Goal: Task Accomplishment & Management: Manage account settings

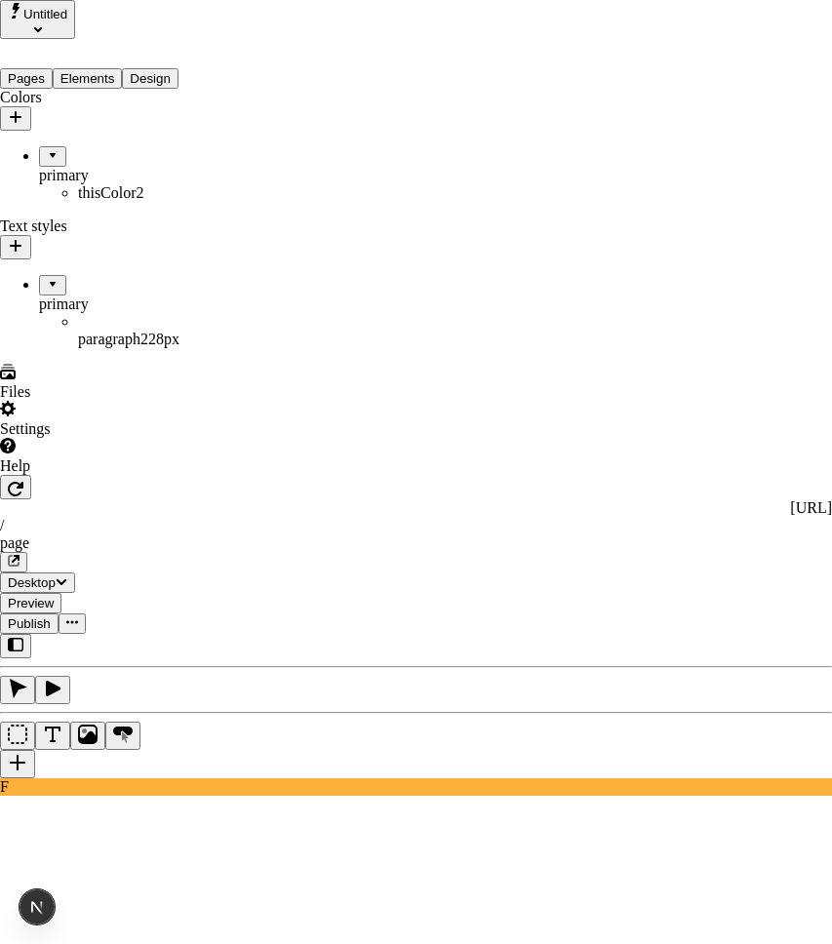
checkbox input "true"
checkbox input "false"
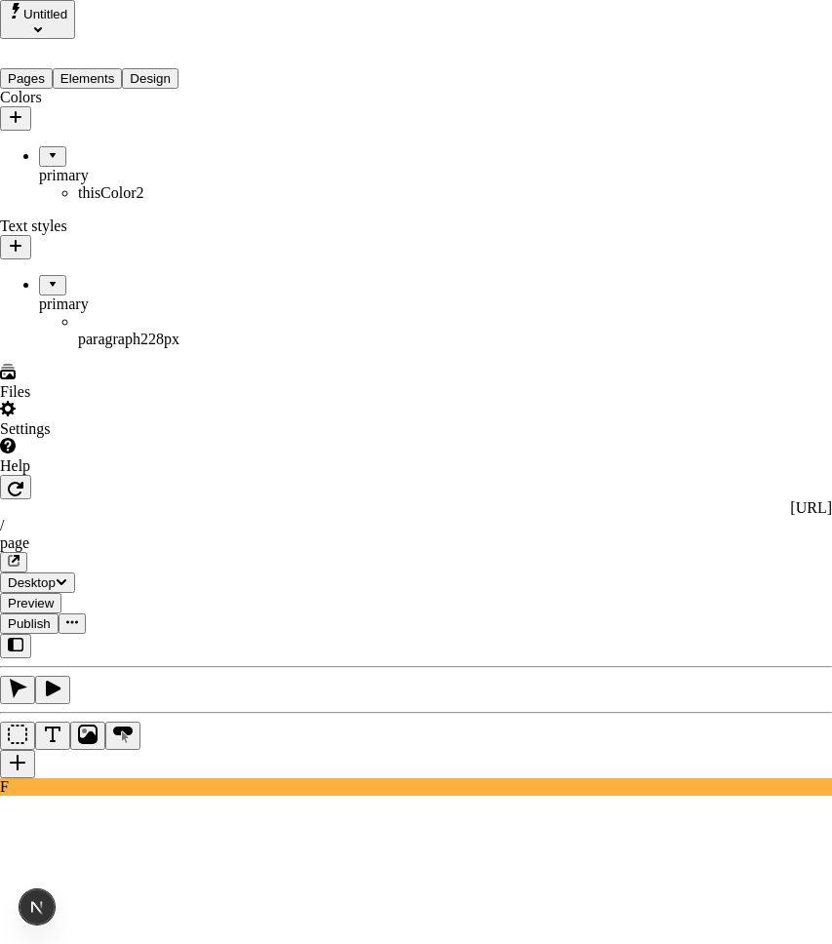
checkbox input "false"
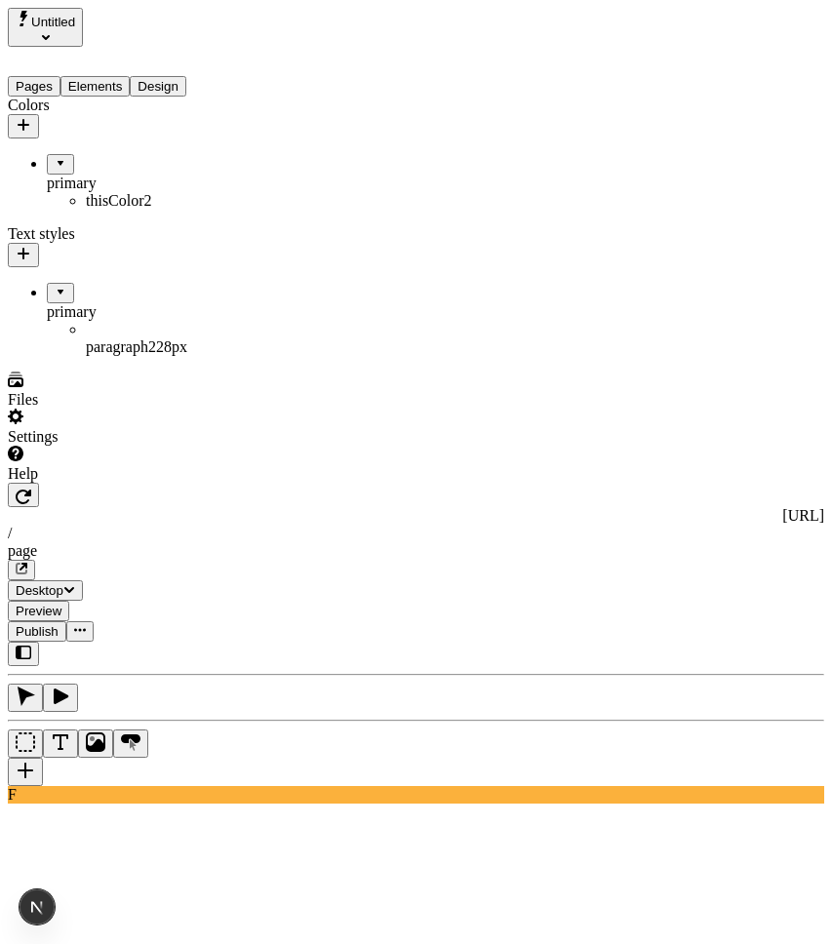
click at [29, 119] on icon "button" at bounding box center [24, 125] width 12 height 12
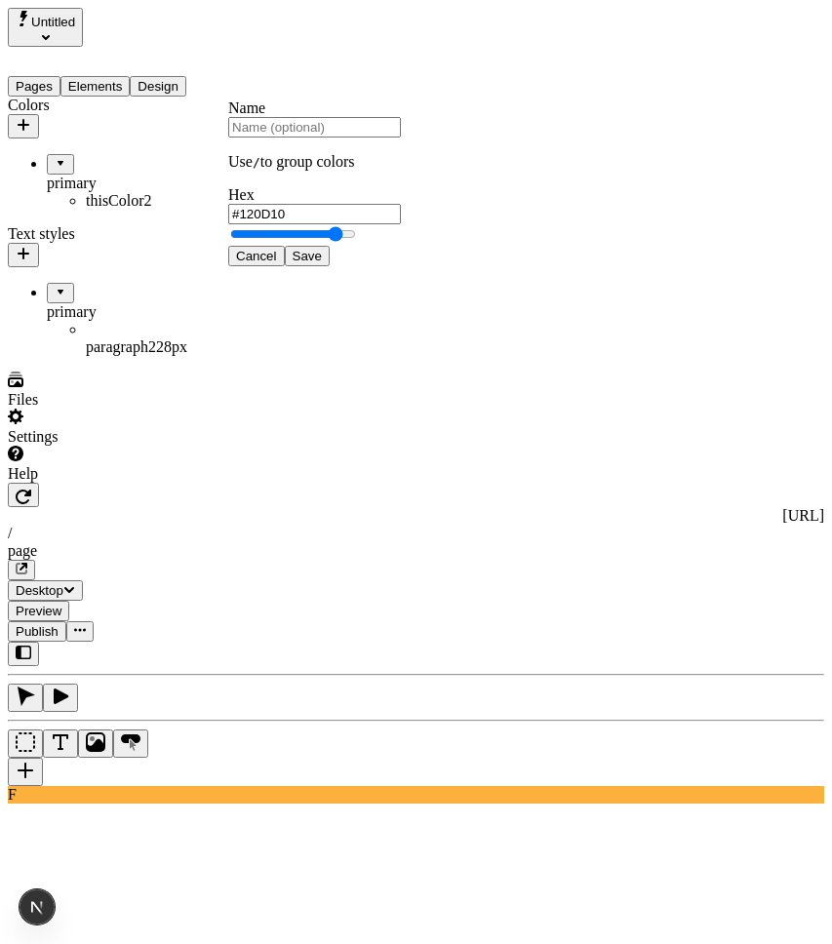
click at [334, 138] on input "text" at bounding box center [314, 127] width 173 height 20
type input "primary/this"
type input "#851B65"
type input "primary/this"
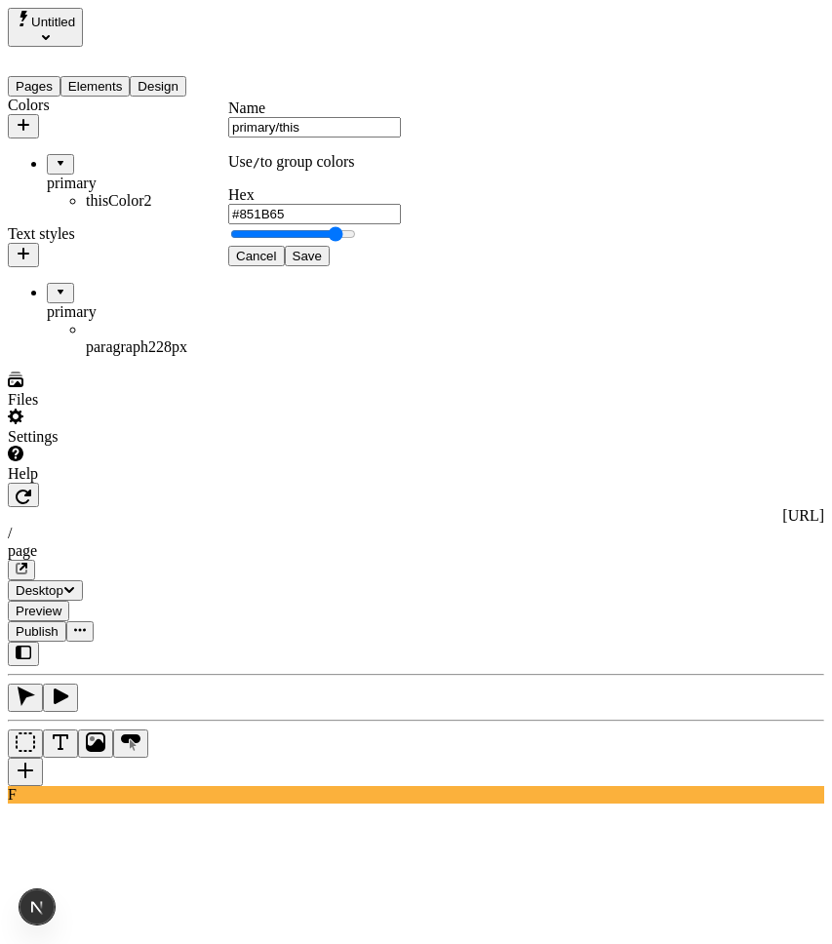
drag, startPoint x: 411, startPoint y: 285, endPoint x: 423, endPoint y: 290, distance: 13.6
click at [401, 246] on div at bounding box center [314, 234] width 173 height 21
type input "#FF03B3"
click at [322, 263] on span "Save" at bounding box center [307, 256] width 29 height 15
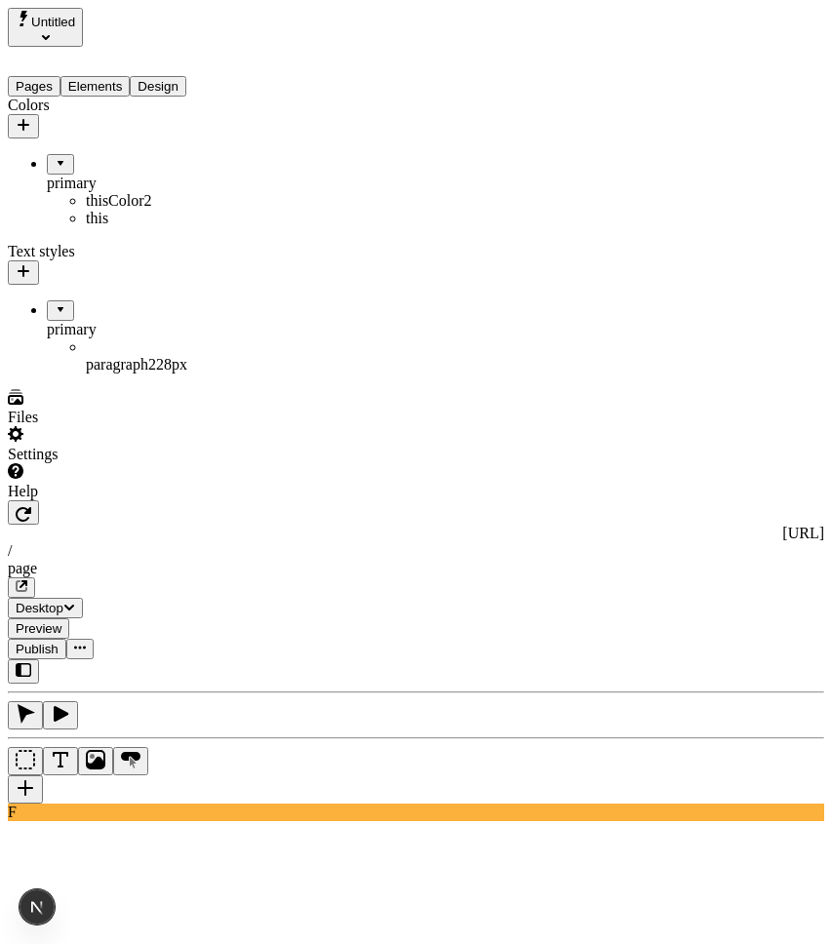
click at [31, 117] on icon "button" at bounding box center [24, 125] width 16 height 16
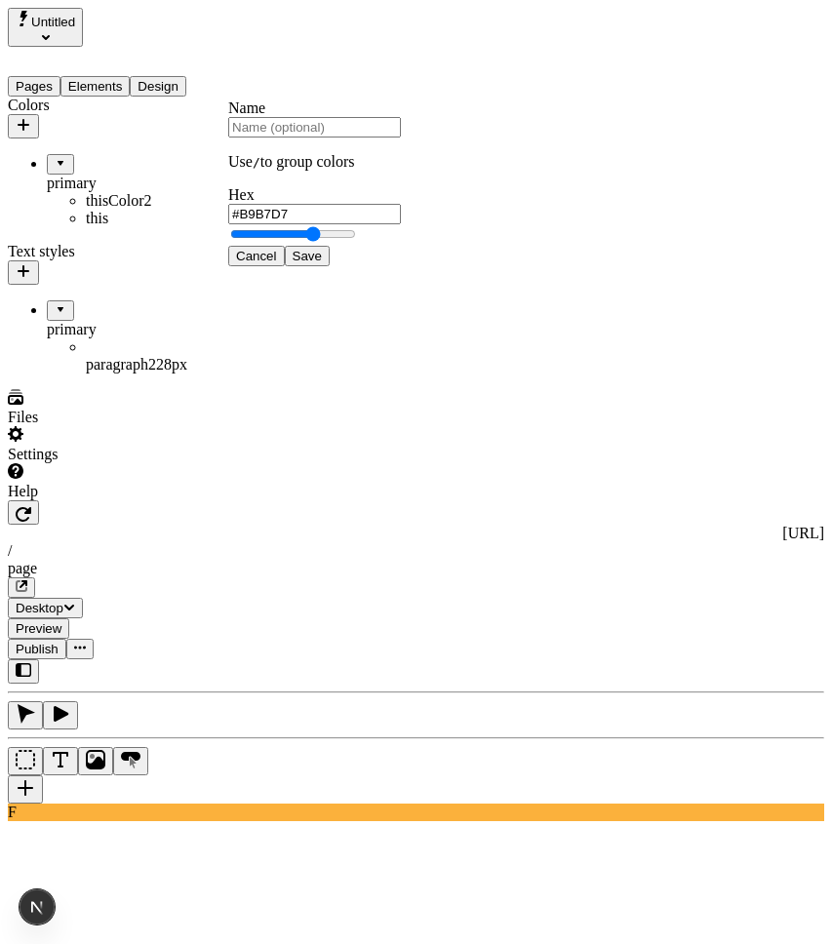
click at [354, 138] on input "text" at bounding box center [314, 127] width 173 height 20
type input "primary/this/new"
type input "#4636FF"
type input "primary/this/new"
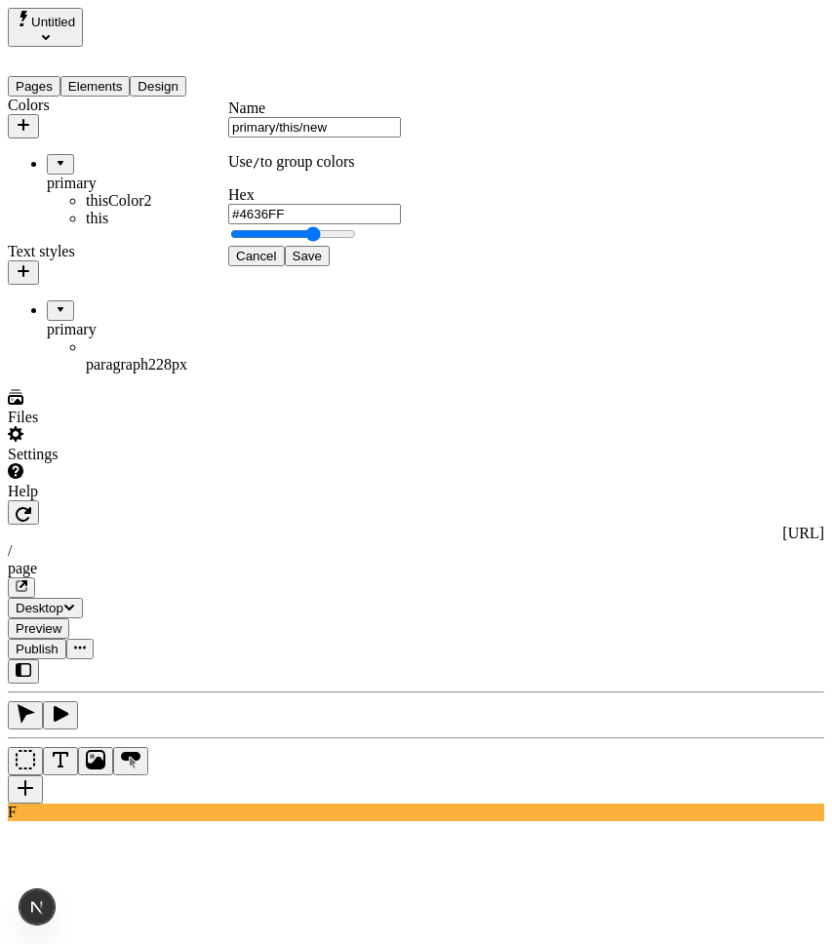
click at [322, 263] on span "Save" at bounding box center [307, 256] width 29 height 15
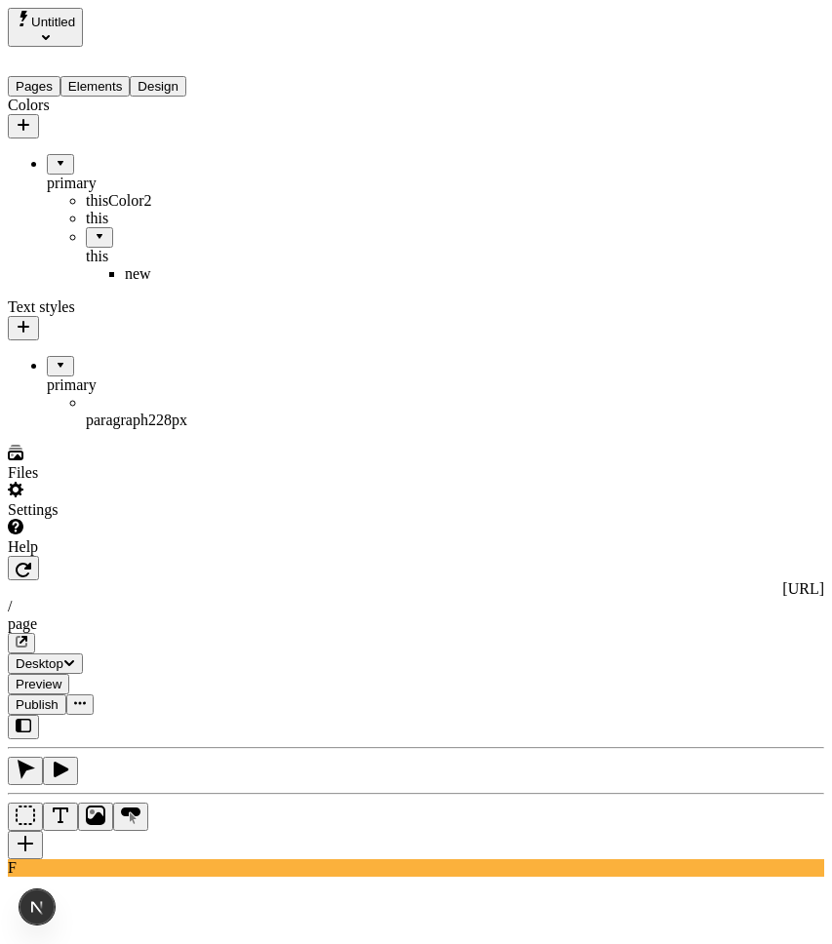
click at [104, 227] on div "this" at bounding box center [164, 246] width 156 height 38
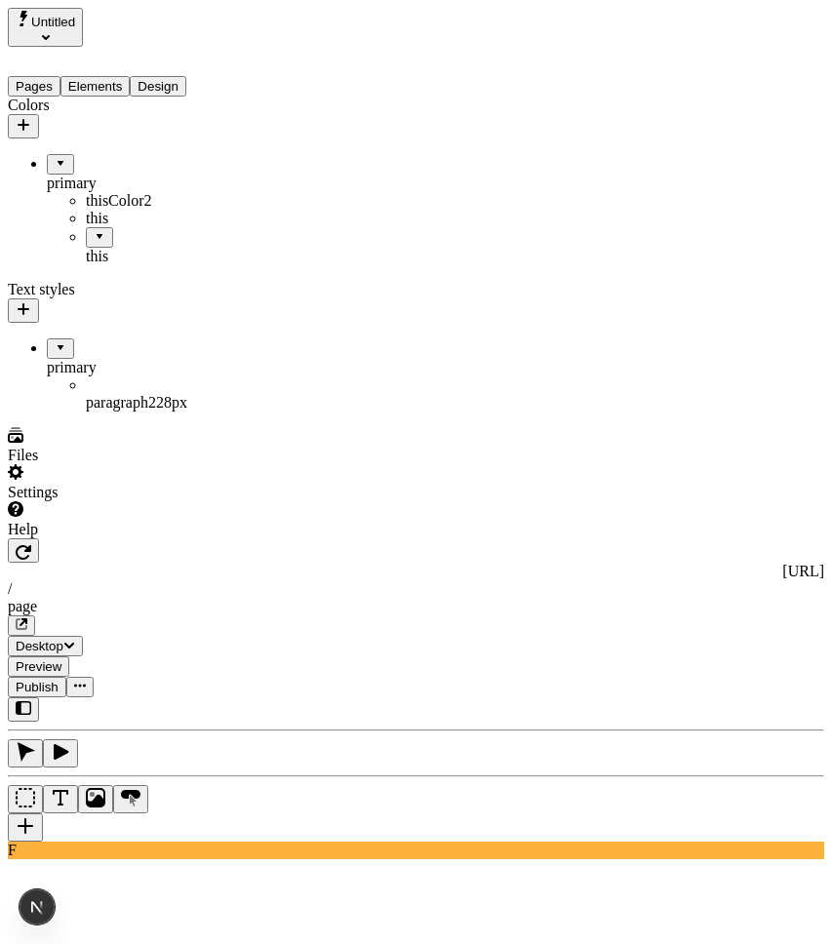
click at [100, 248] on div "this" at bounding box center [164, 257] width 156 height 18
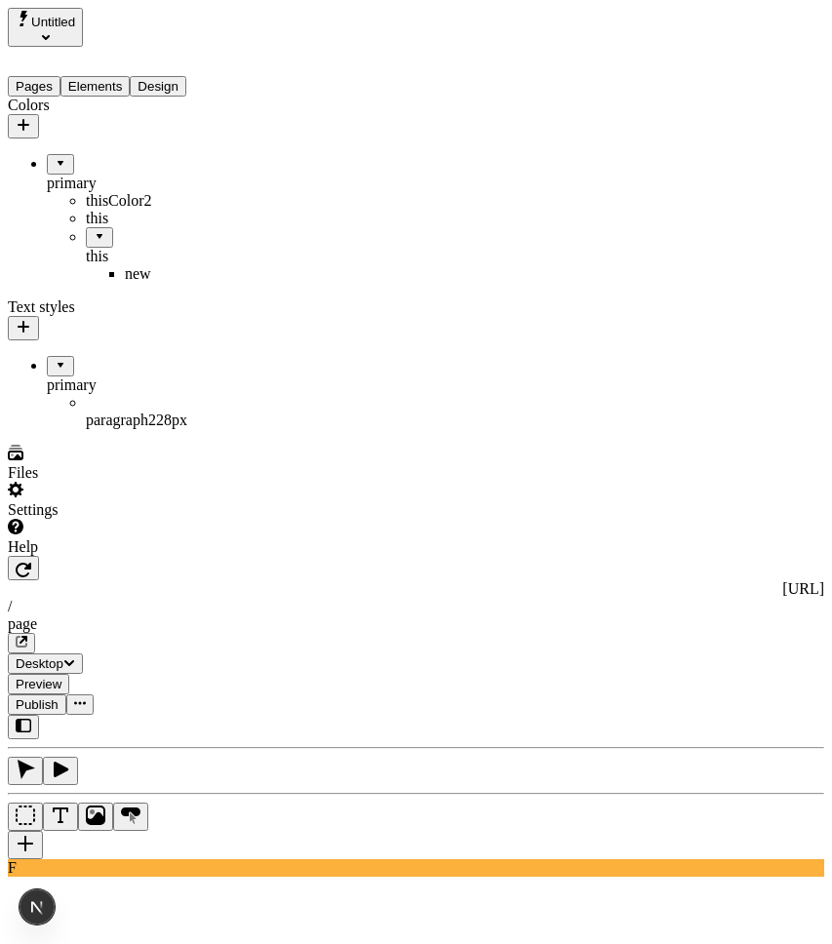
click at [59, 698] on span "Publish" at bounding box center [37, 705] width 43 height 15
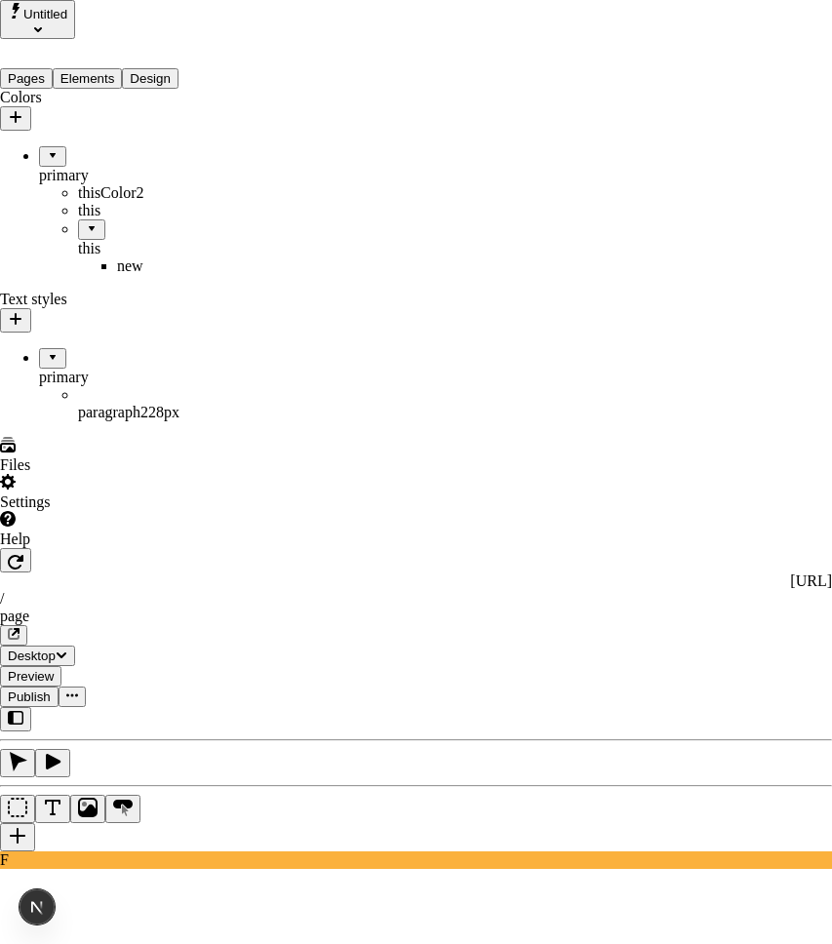
checkbox input "true"
checkbox input "false"
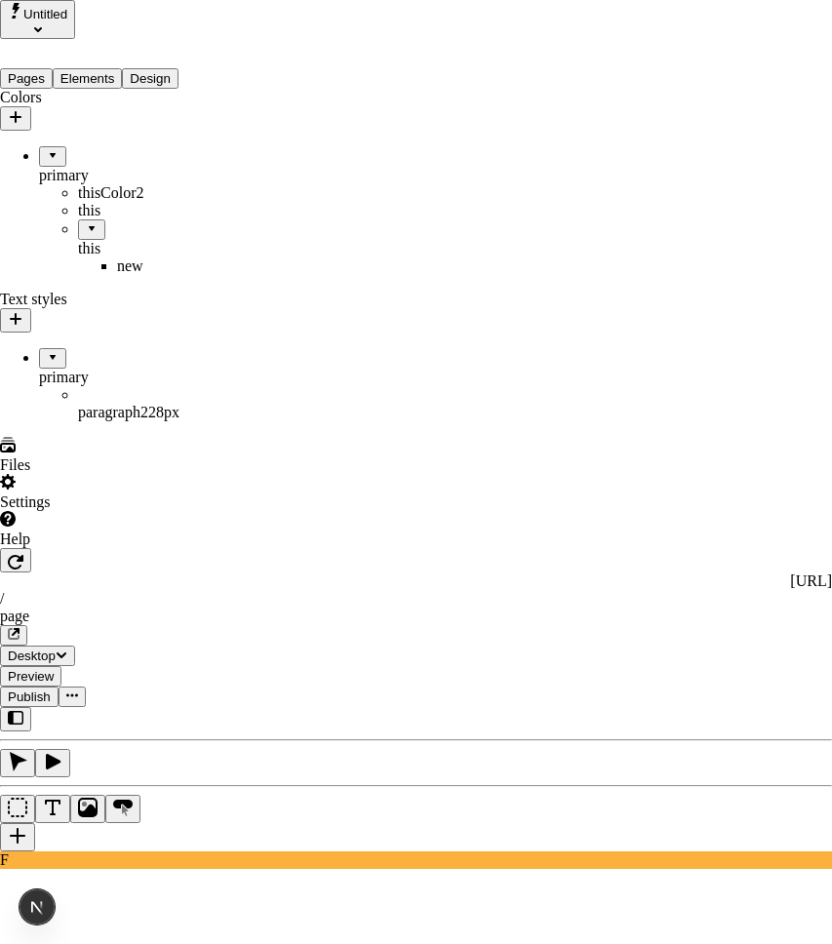
checkbox input "false"
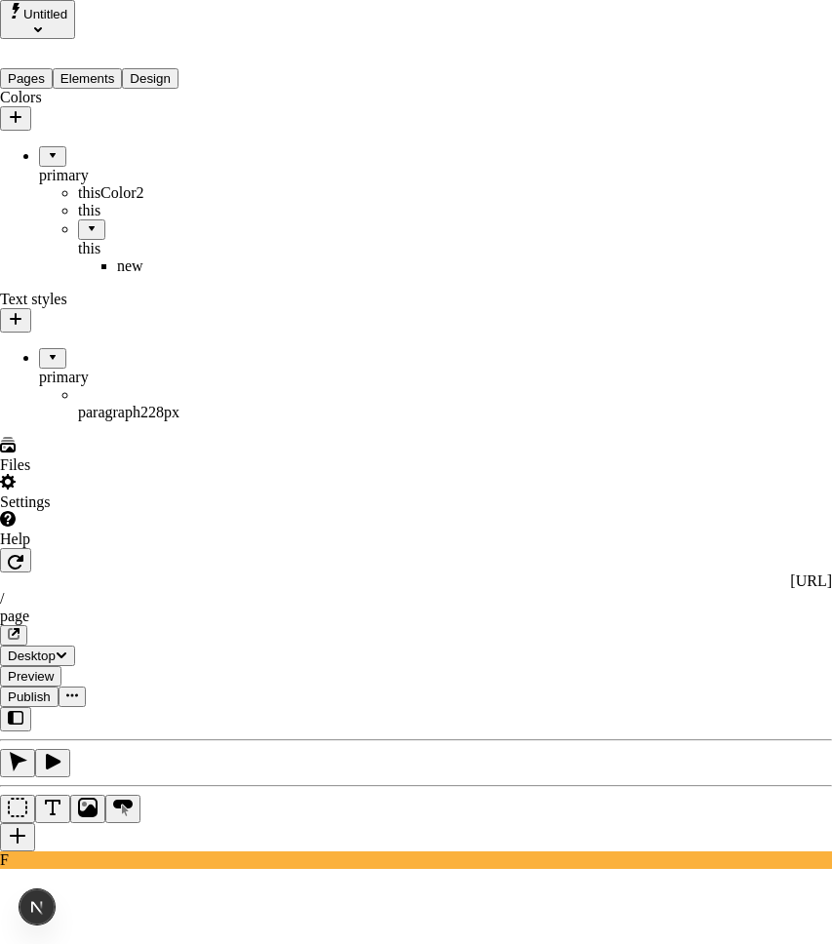
checkbox input "true"
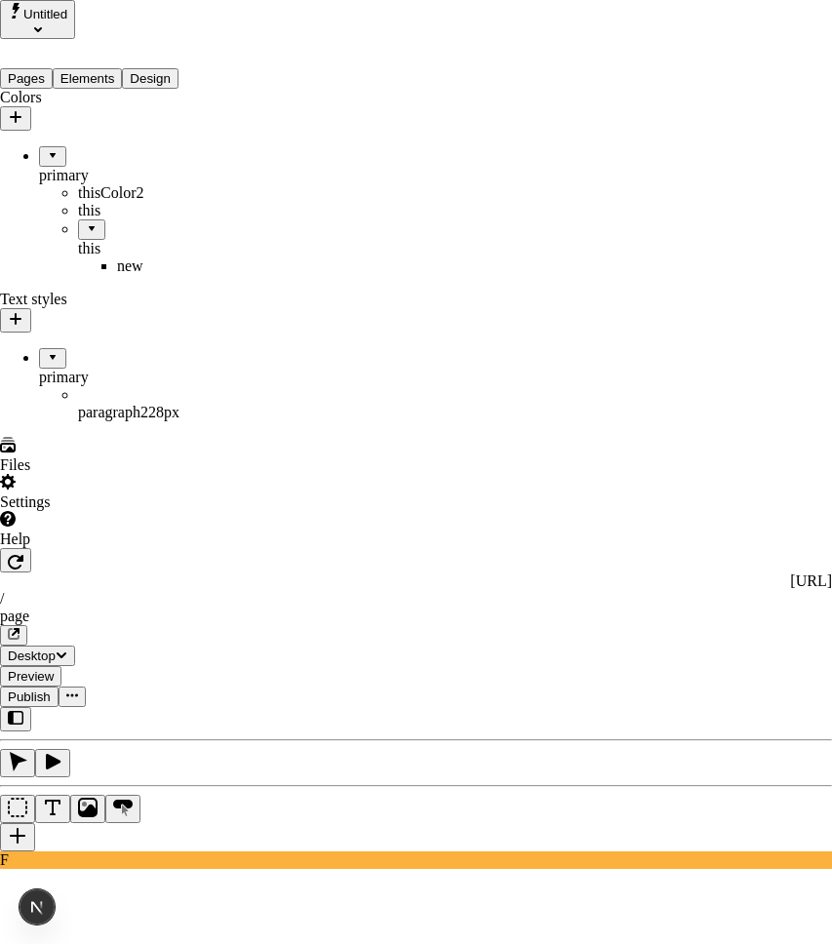
checkbox input "true"
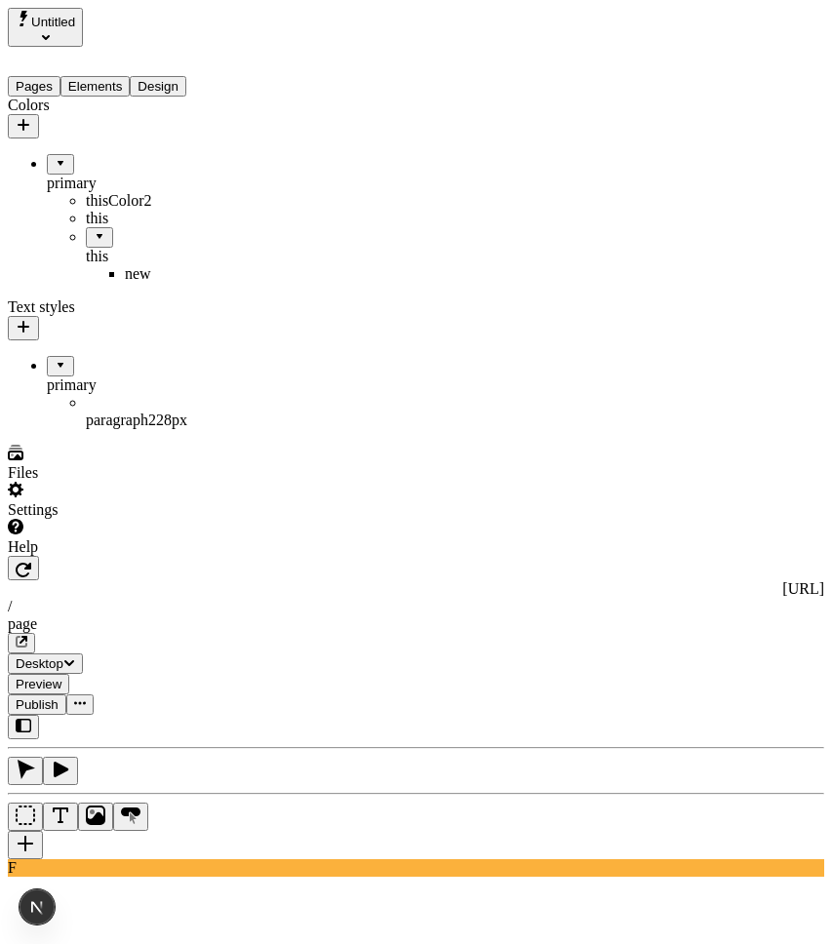
click at [59, 698] on span "Publish" at bounding box center [37, 705] width 43 height 15
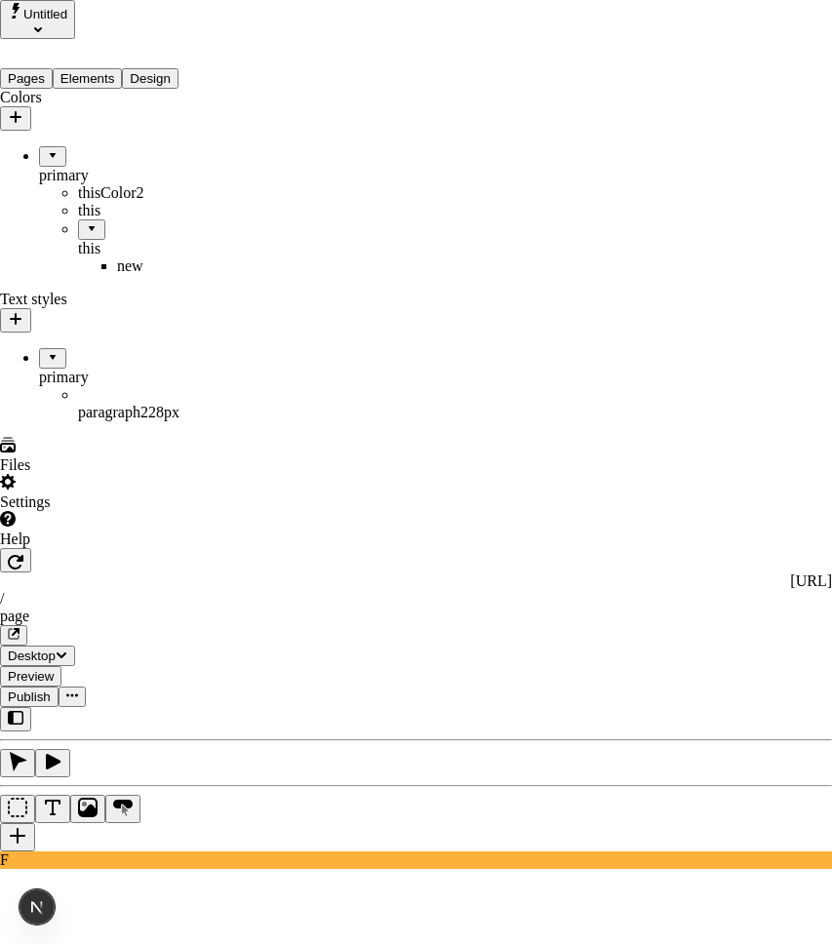
drag, startPoint x: 439, startPoint y: 149, endPoint x: 528, endPoint y: 168, distance: 90.7
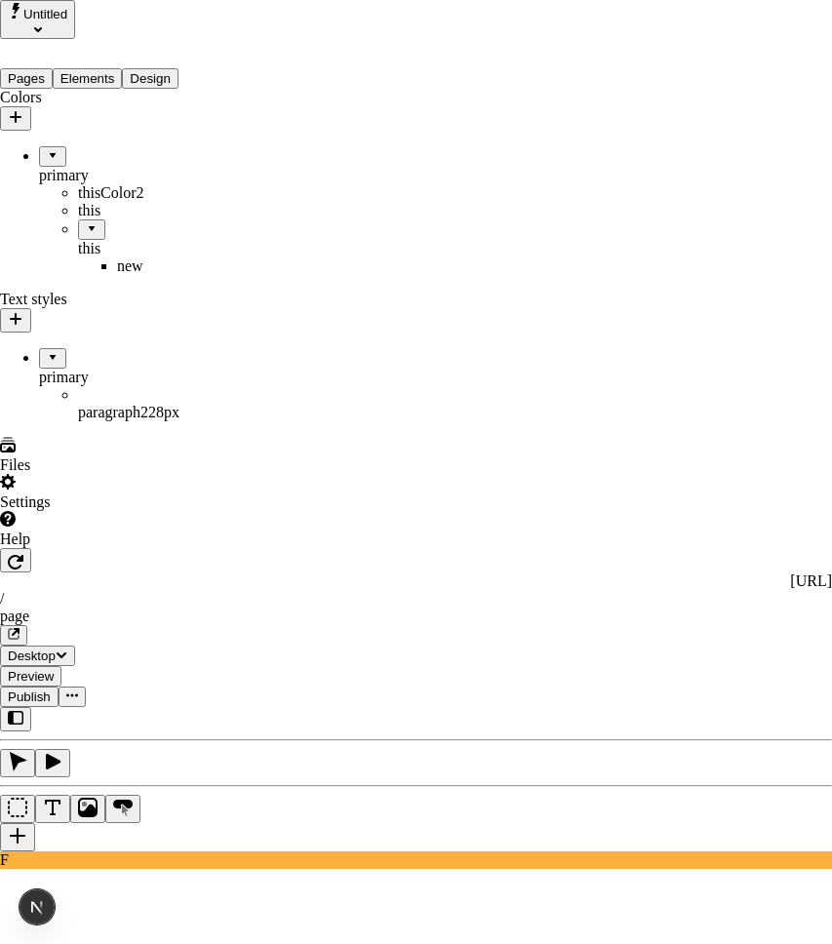
drag, startPoint x: 412, startPoint y: 332, endPoint x: 517, endPoint y: 333, distance: 105.4
